Goal: Task Accomplishment & Management: Use online tool/utility

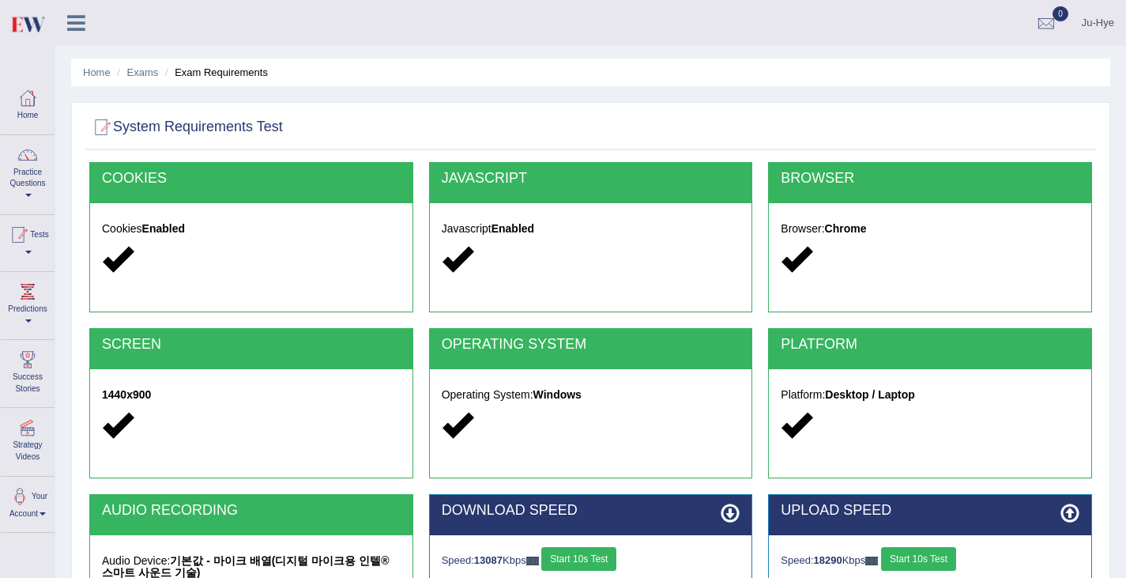
click at [25, 247] on link "Tests" at bounding box center [28, 240] width 54 height 51
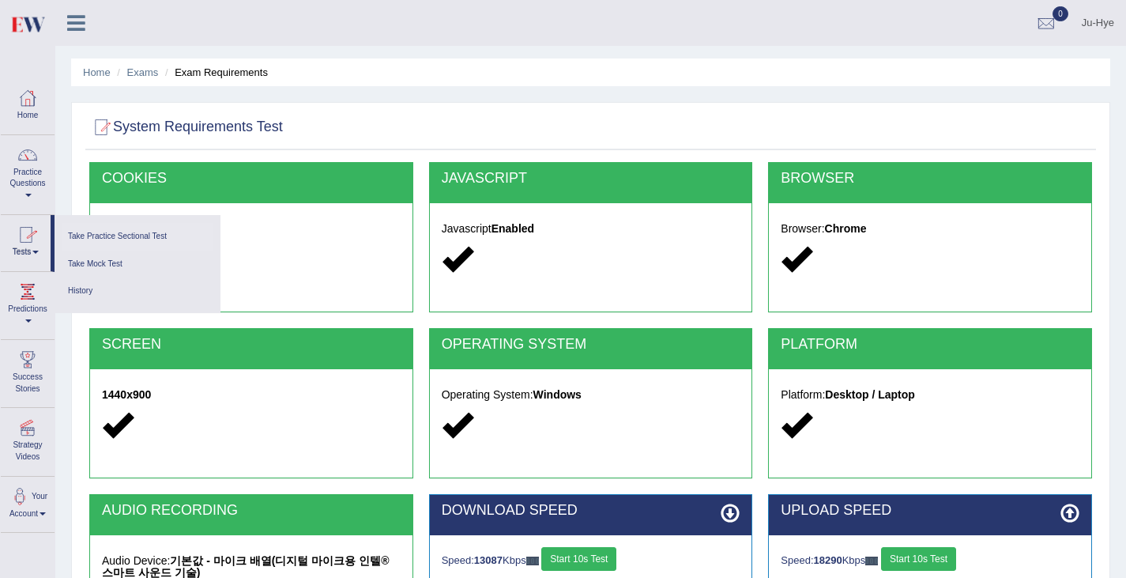
click at [107, 232] on link "Take Practice Sectional Test" at bounding box center [137, 237] width 150 height 28
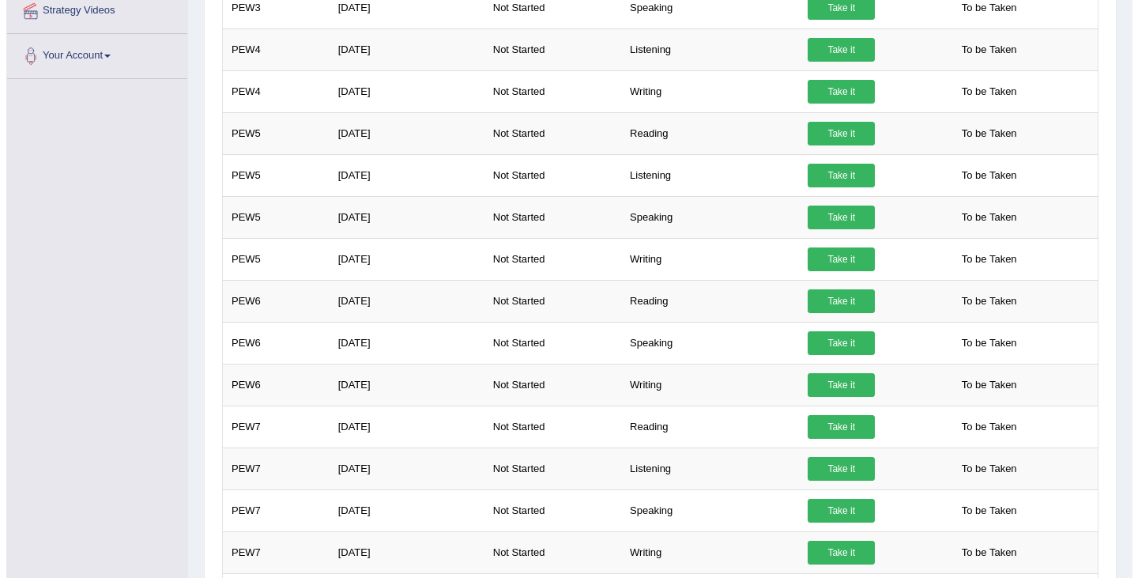
scroll to position [400, 0]
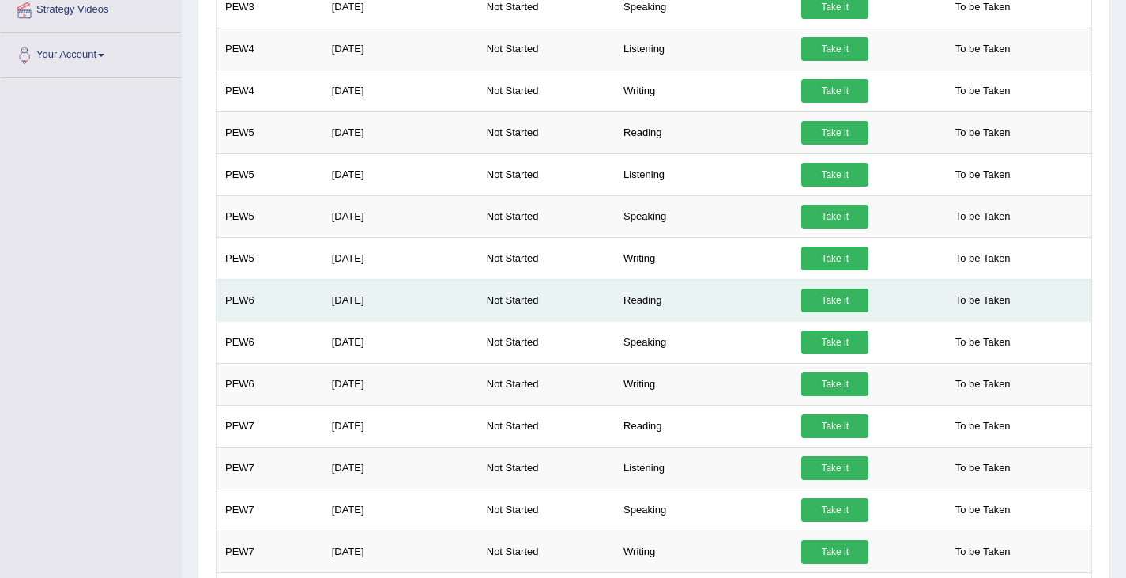
click at [826, 304] on link "Take it" at bounding box center [835, 301] width 67 height 24
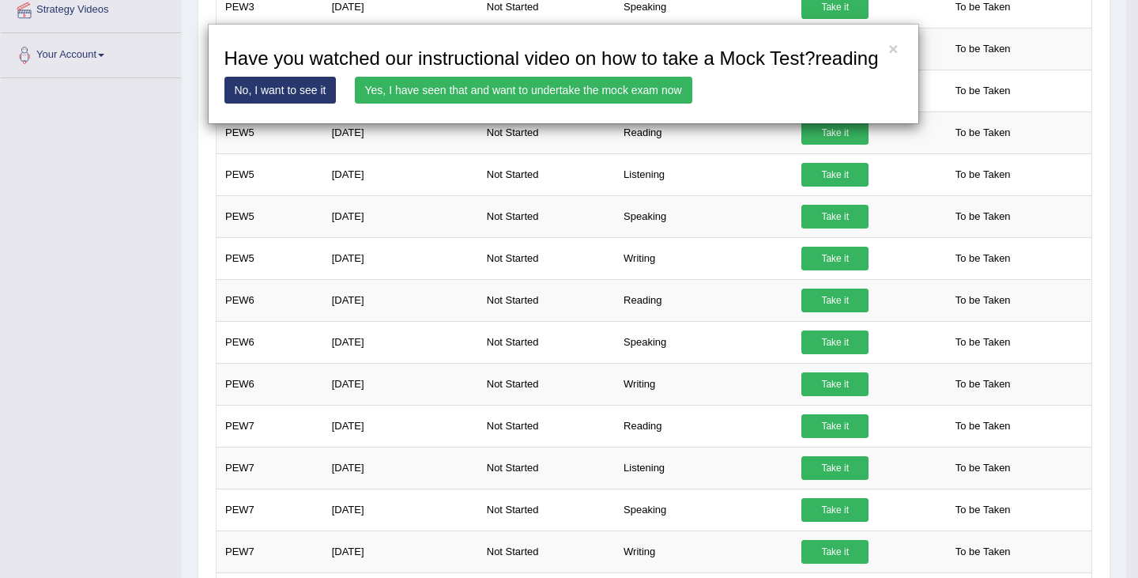
click at [547, 89] on link "Yes, I have seen that and want to undertake the mock exam now" at bounding box center [524, 90] width 338 height 27
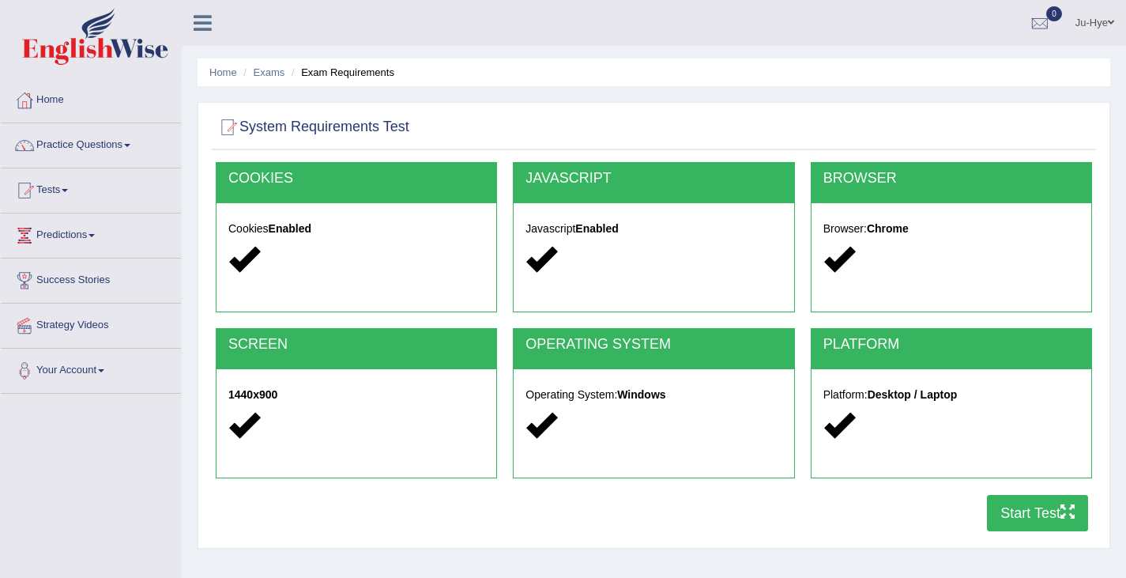
click at [1015, 509] on button "Start Test" at bounding box center [1037, 513] width 101 height 36
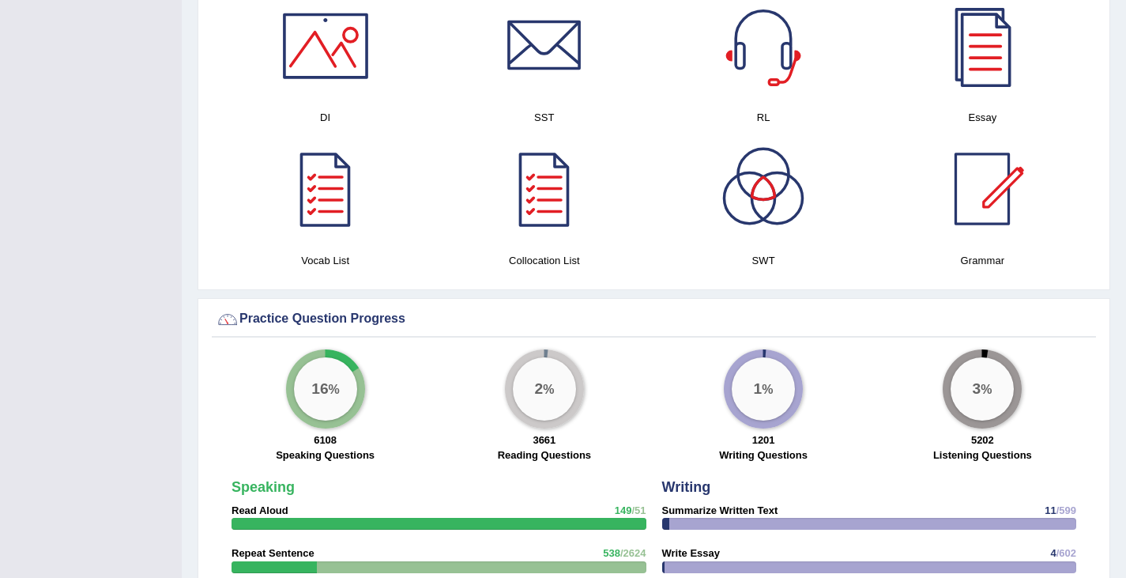
scroll to position [859, 0]
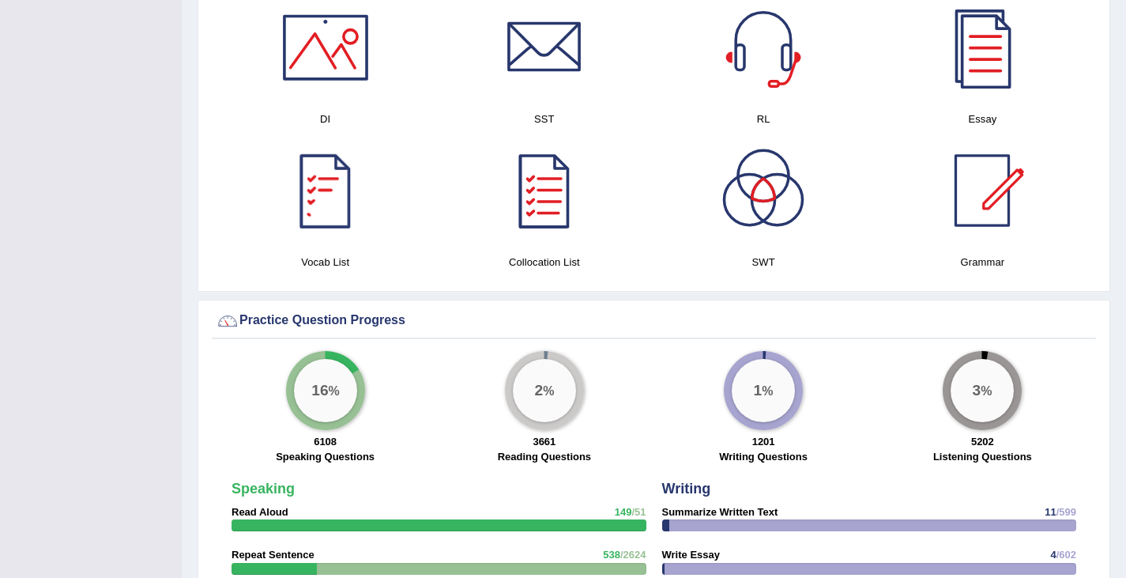
click at [341, 198] on div at bounding box center [325, 190] width 111 height 111
click at [748, 198] on div at bounding box center [763, 190] width 111 height 111
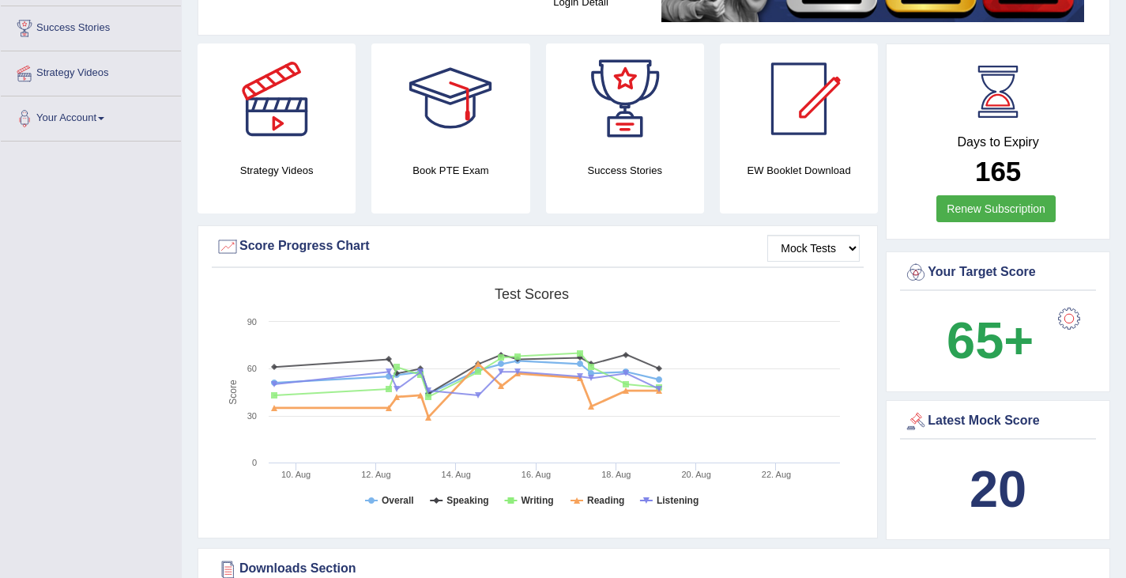
scroll to position [0, 0]
